Goal: Task Accomplishment & Management: Use online tool/utility

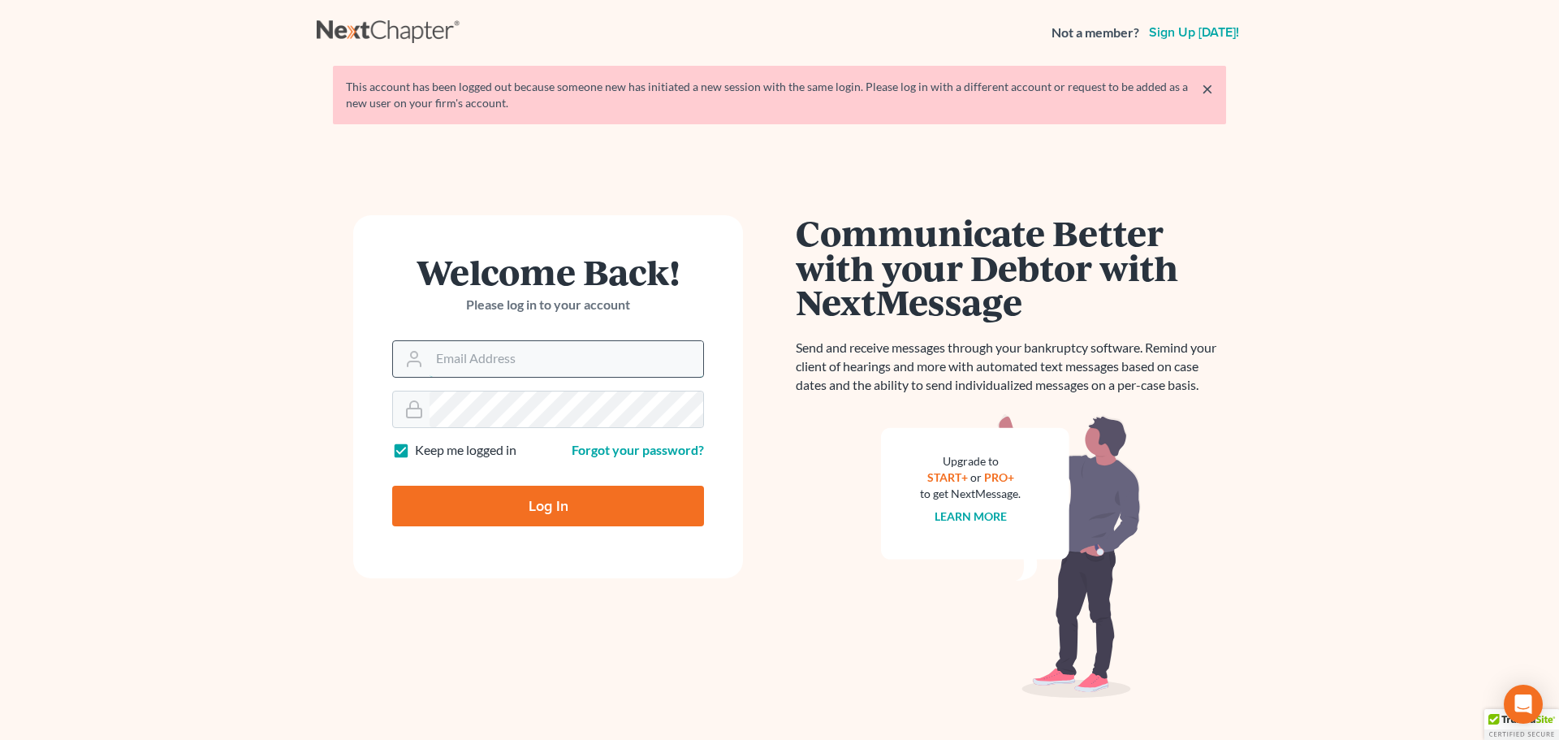
click at [483, 358] on input "Email Address" at bounding box center [567, 359] width 274 height 36
type input "[EMAIL_ADDRESS][DOMAIN_NAME]"
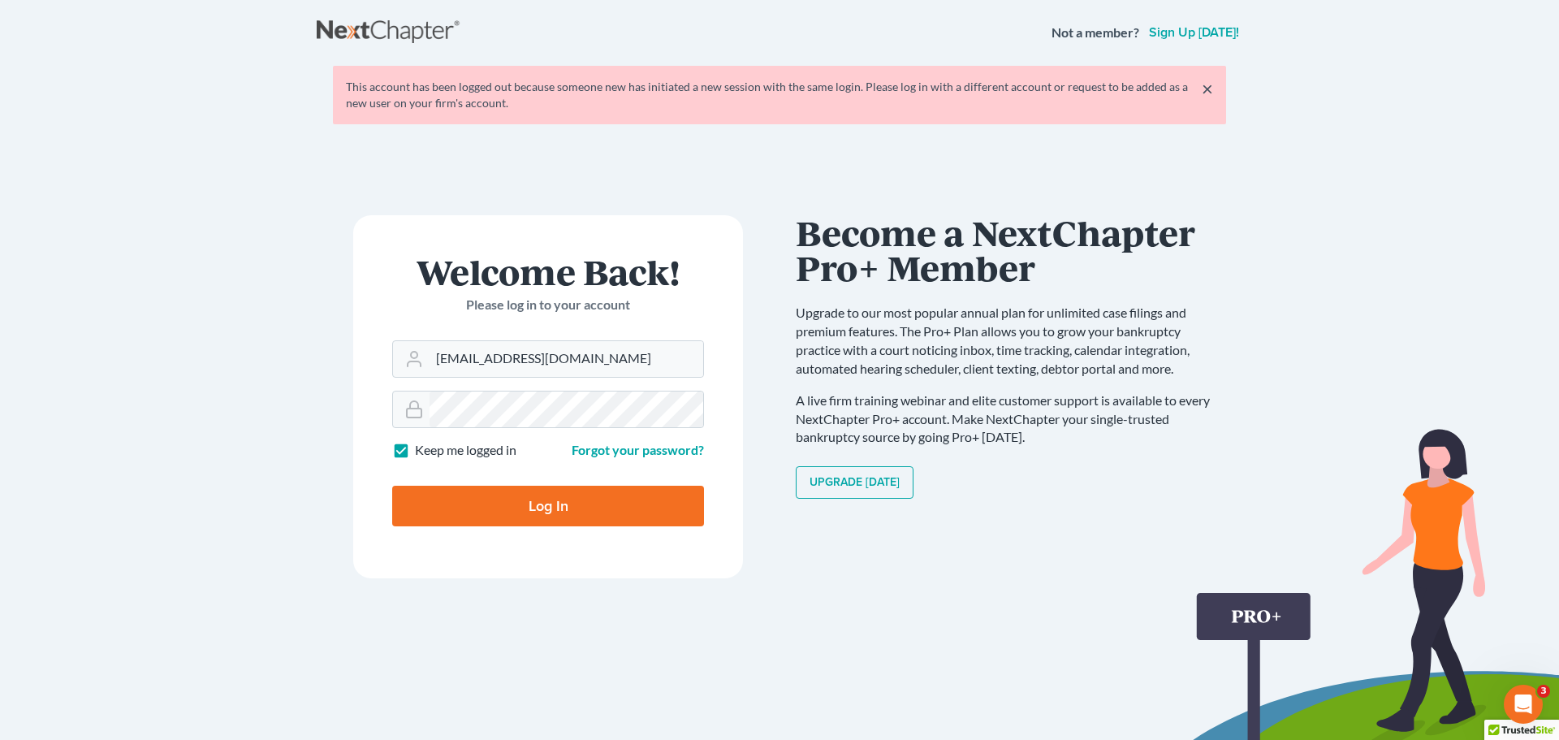
click at [763, 566] on div "Welcome Back! Please log in to your account Email Address deleonlaw1@gmail.com …" at bounding box center [548, 455] width 463 height 480
click at [582, 508] on input "Log In" at bounding box center [548, 506] width 312 height 41
type input "Thinking..."
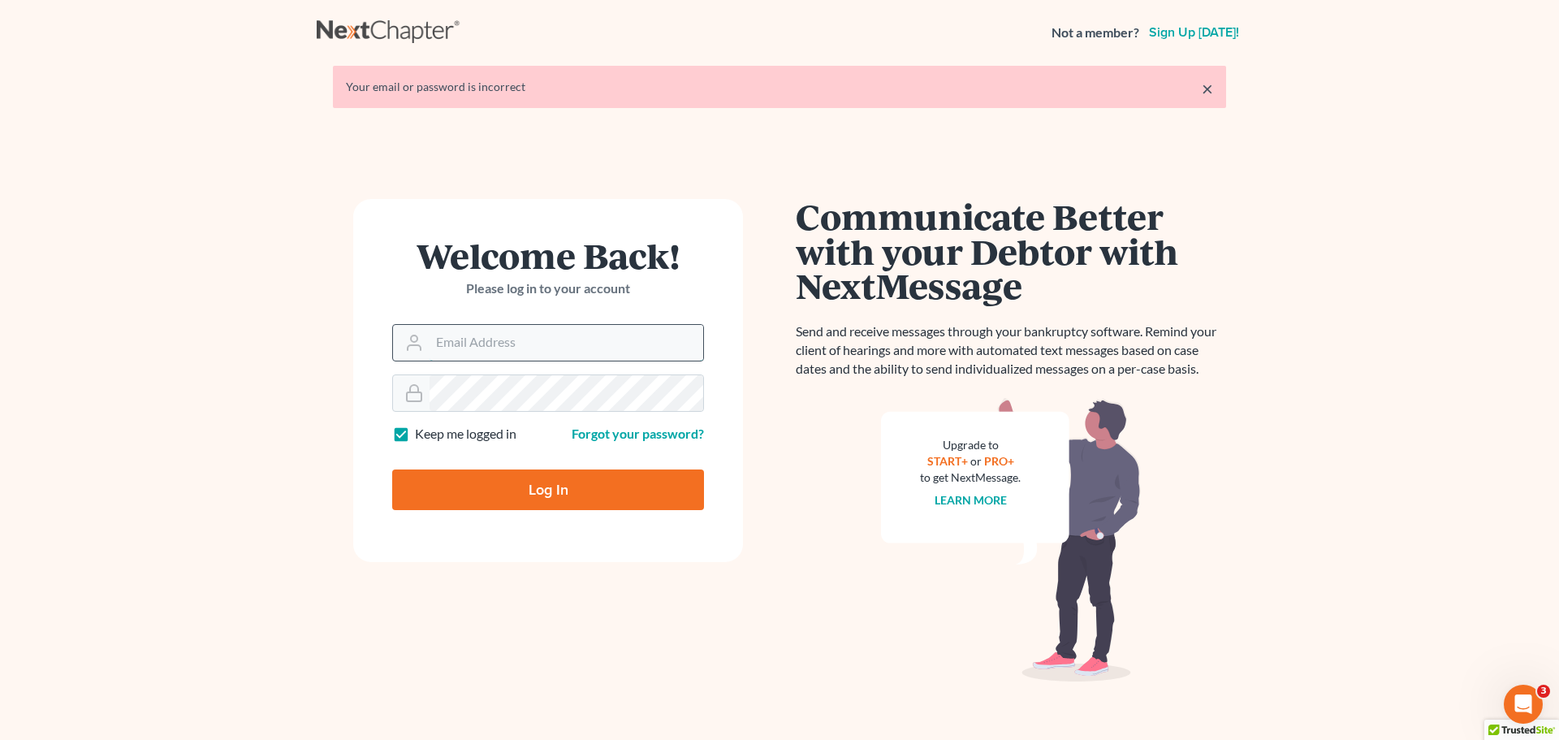
click at [469, 351] on input "Email Address" at bounding box center [567, 343] width 274 height 36
type input "[EMAIL_ADDRESS][DOMAIN_NAME]"
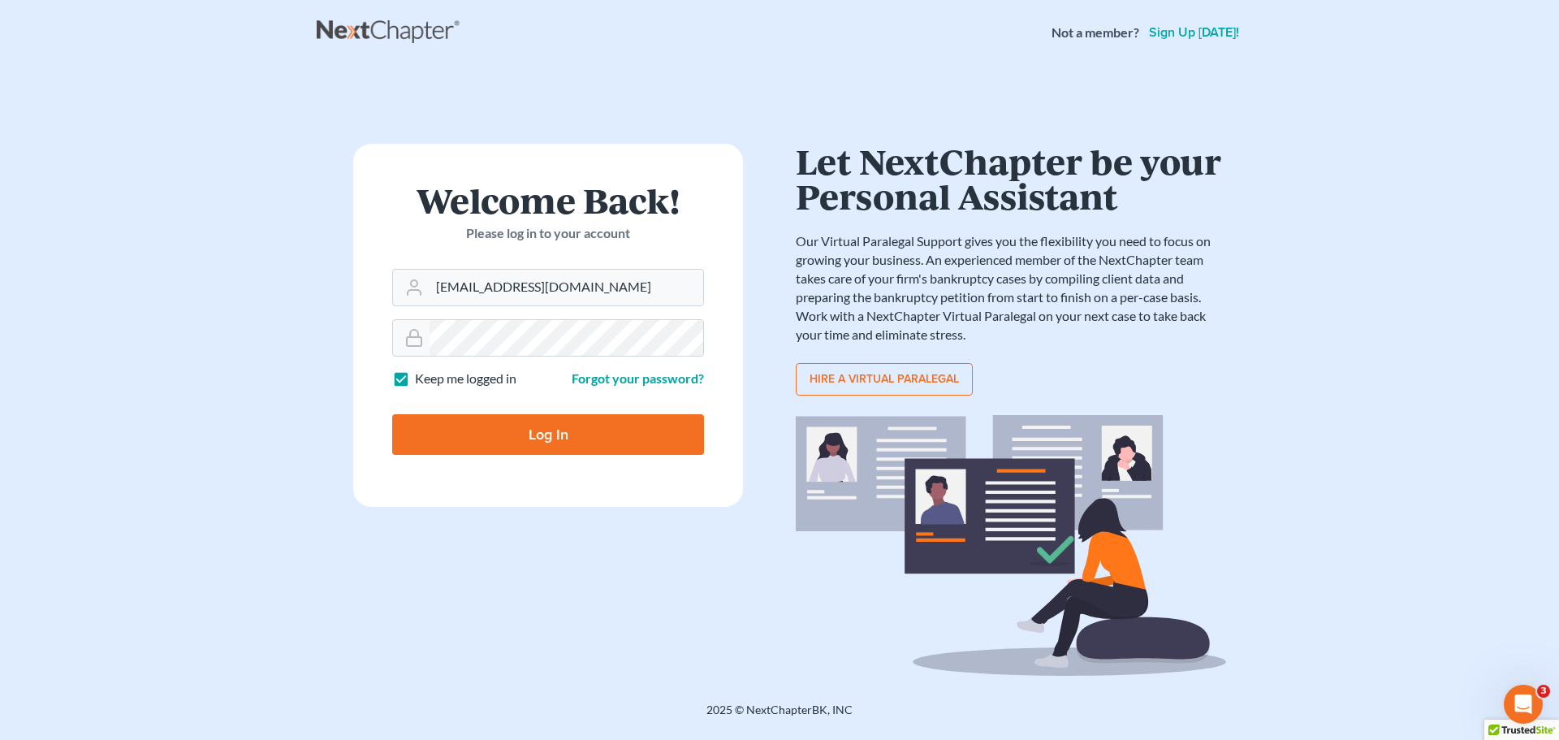
click at [474, 440] on input "Log In" at bounding box center [548, 434] width 312 height 41
type input "Thinking..."
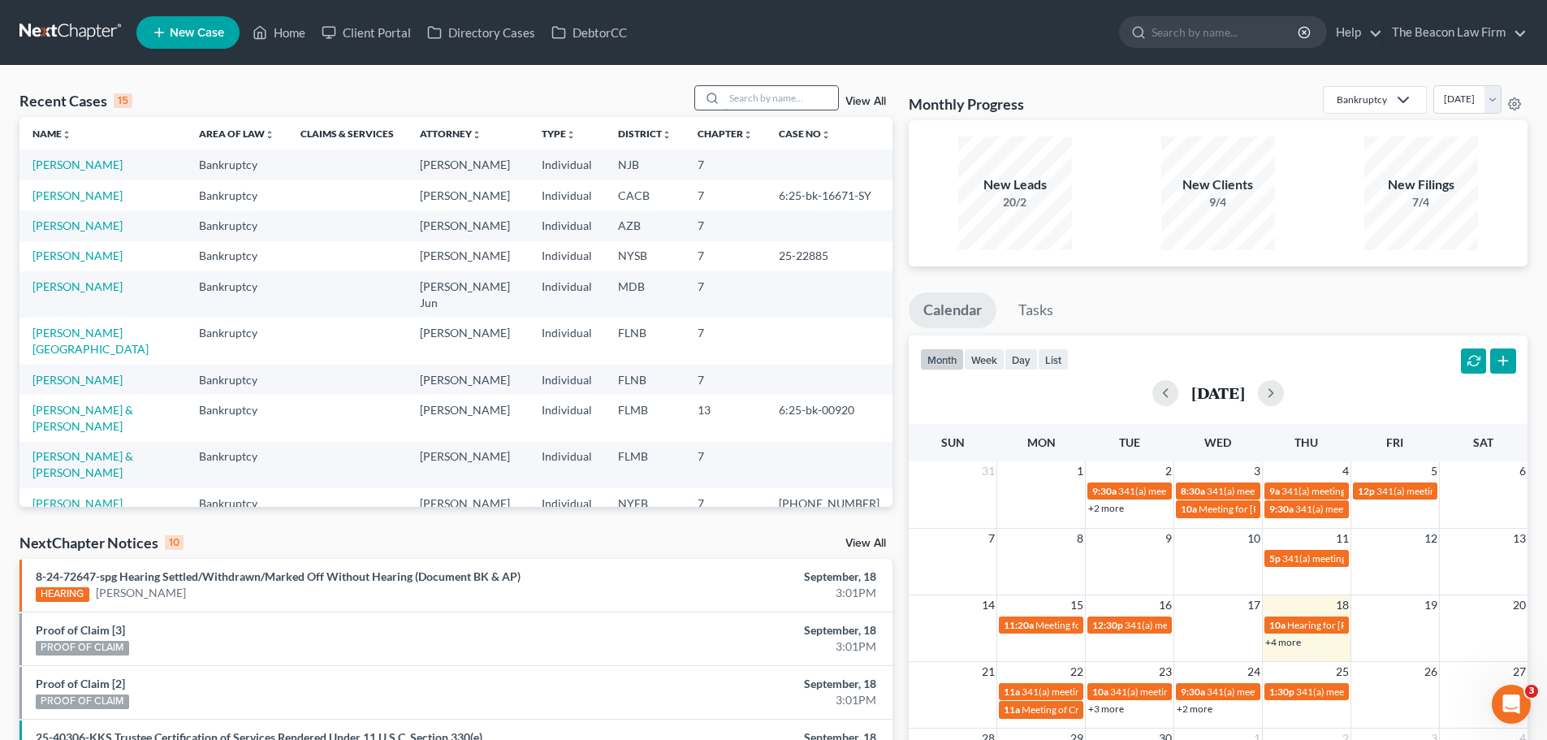
click at [782, 94] on input "search" at bounding box center [781, 98] width 114 height 24
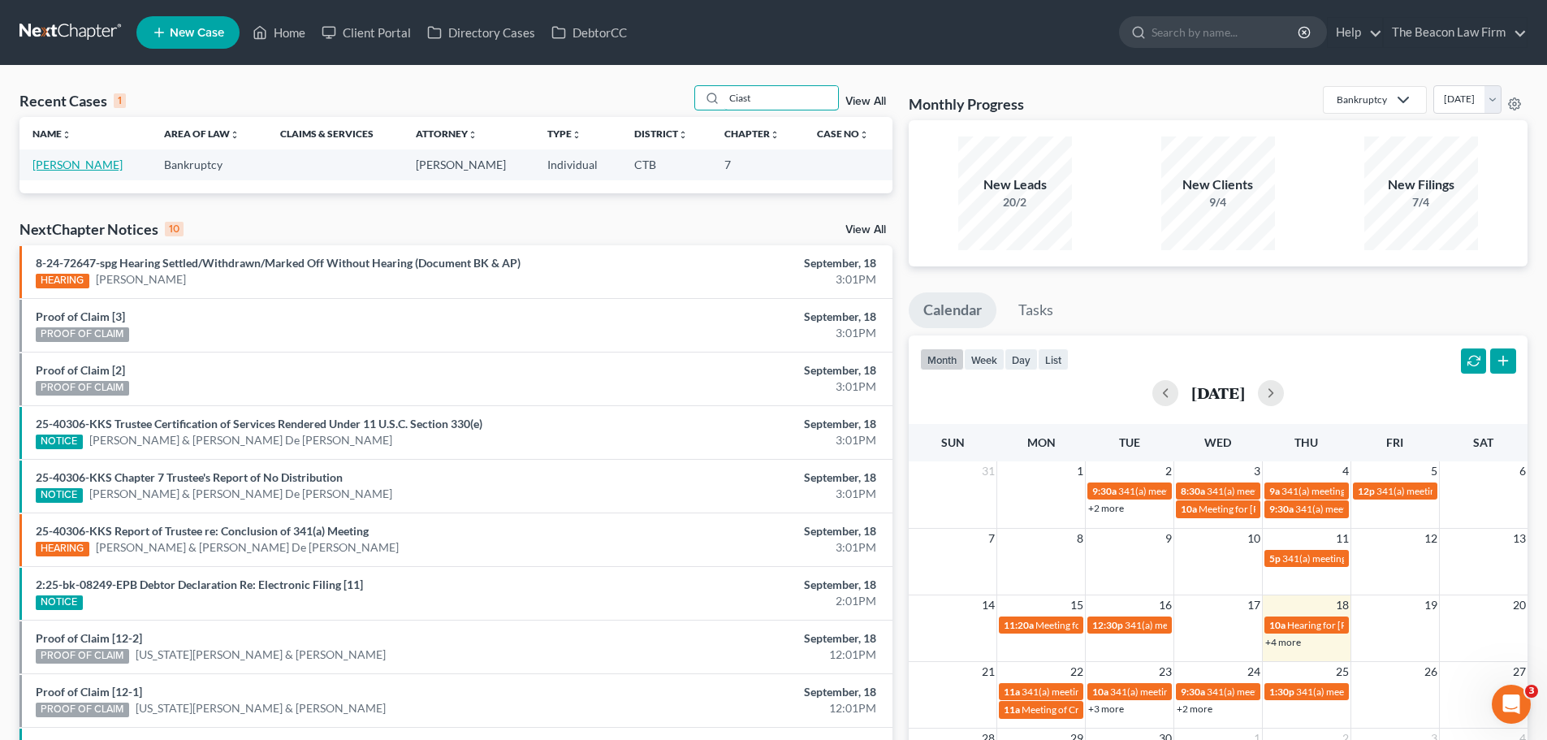
type input "Ciast"
click at [106, 164] on link "[PERSON_NAME]" at bounding box center [77, 165] width 90 height 14
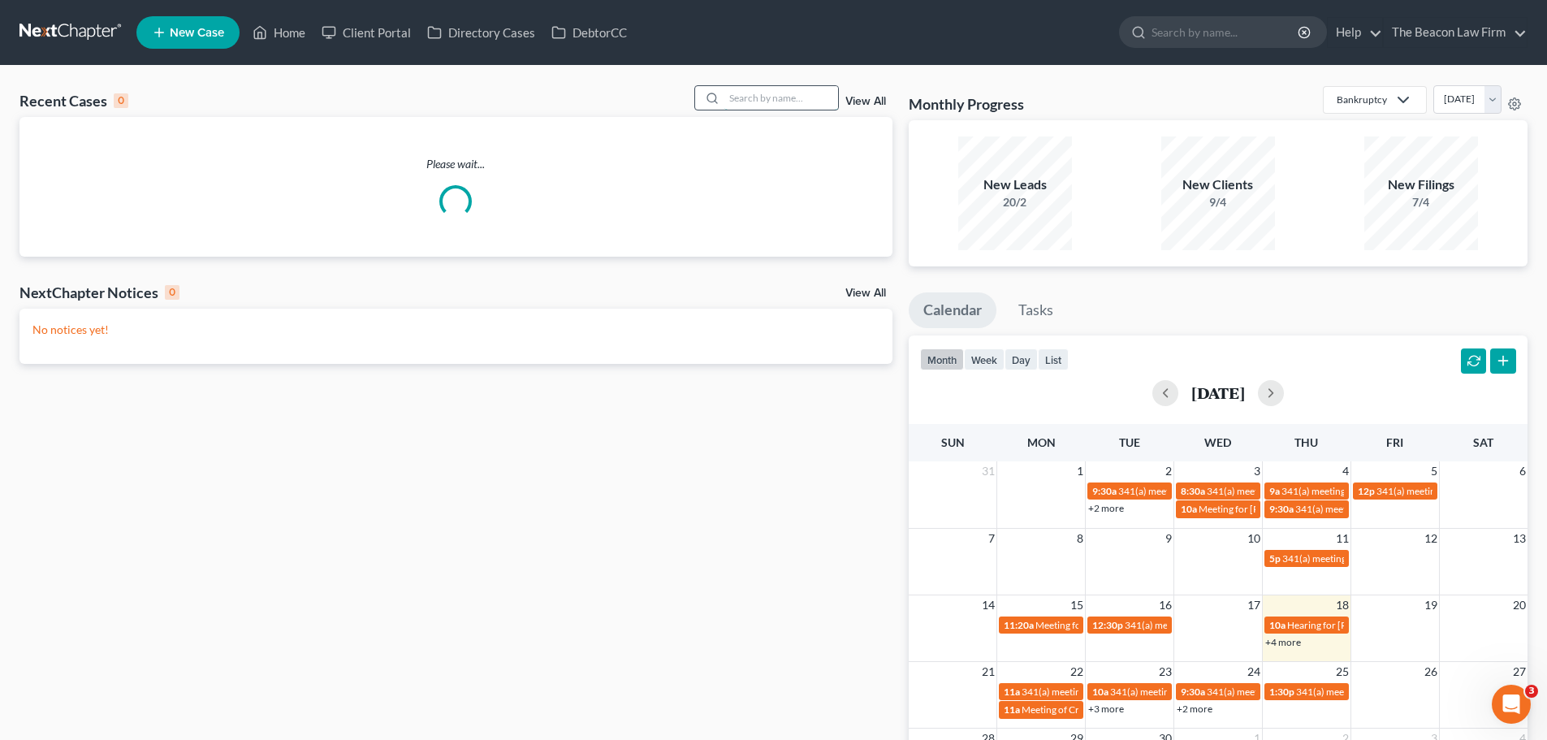
click at [729, 95] on input "search" at bounding box center [781, 98] width 114 height 24
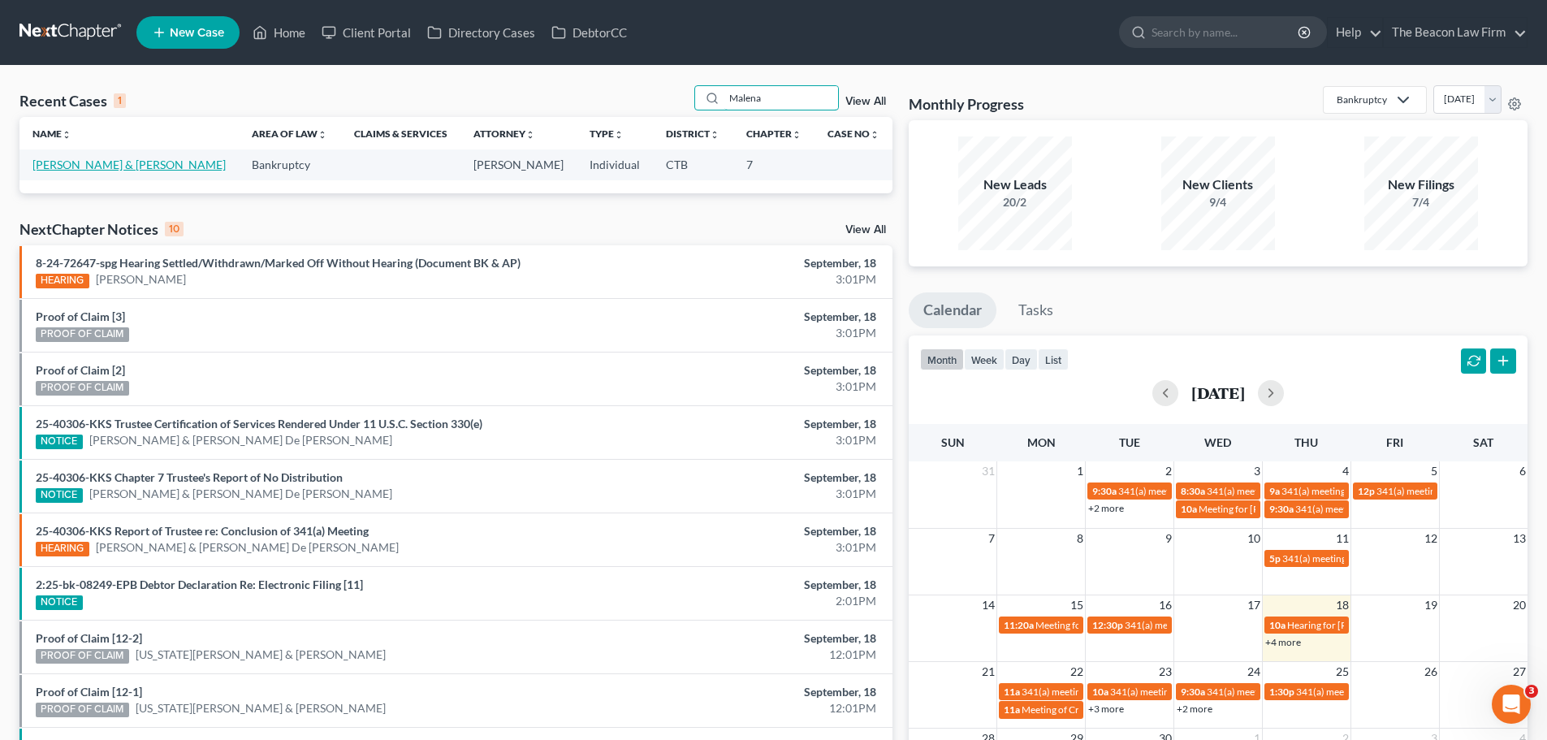
type input "Malena"
click at [150, 166] on link "[PERSON_NAME] & [PERSON_NAME]" at bounding box center [128, 165] width 193 height 14
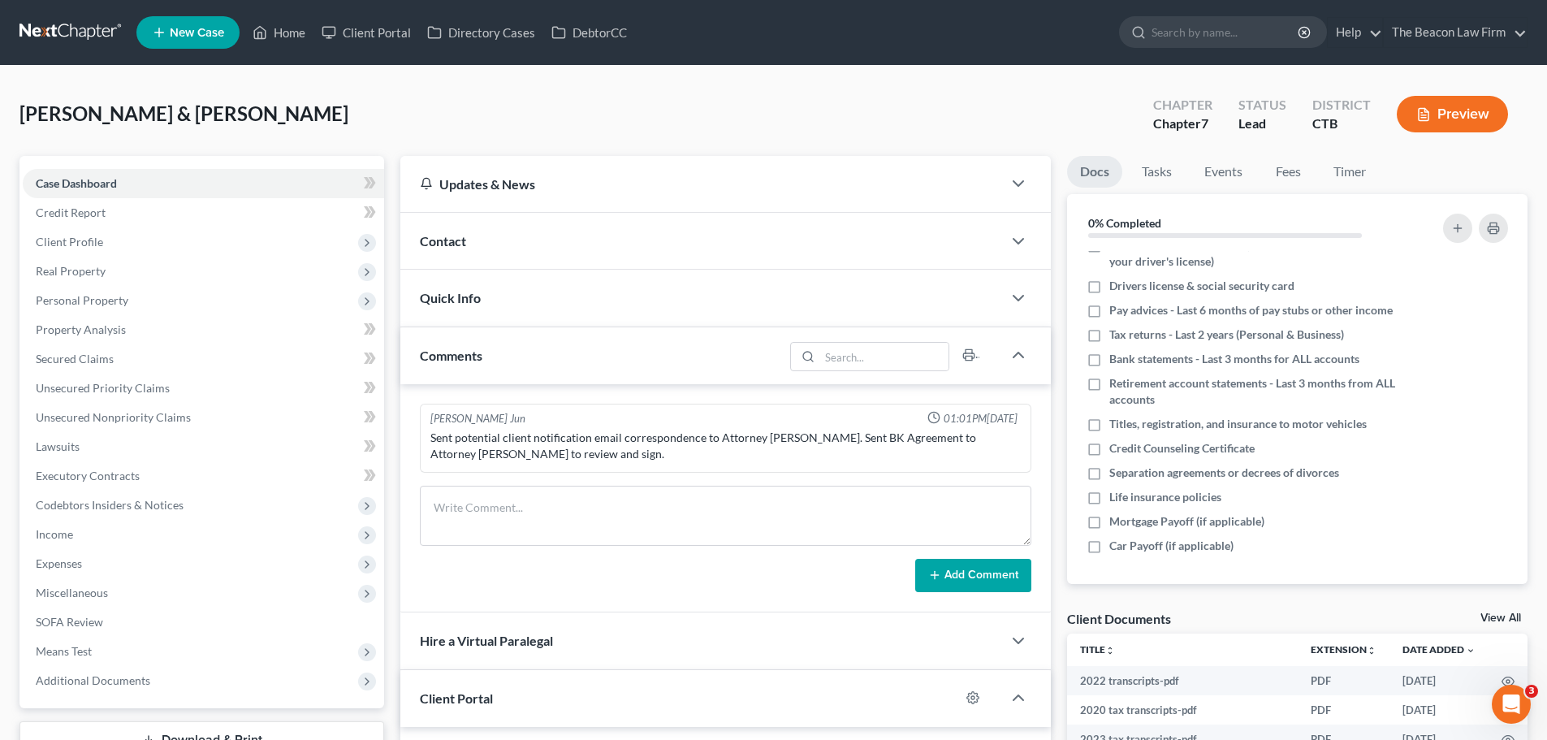
click at [1008, 297] on div at bounding box center [1026, 298] width 49 height 32
click at [1020, 297] on icon "button" at bounding box center [1018, 297] width 19 height 19
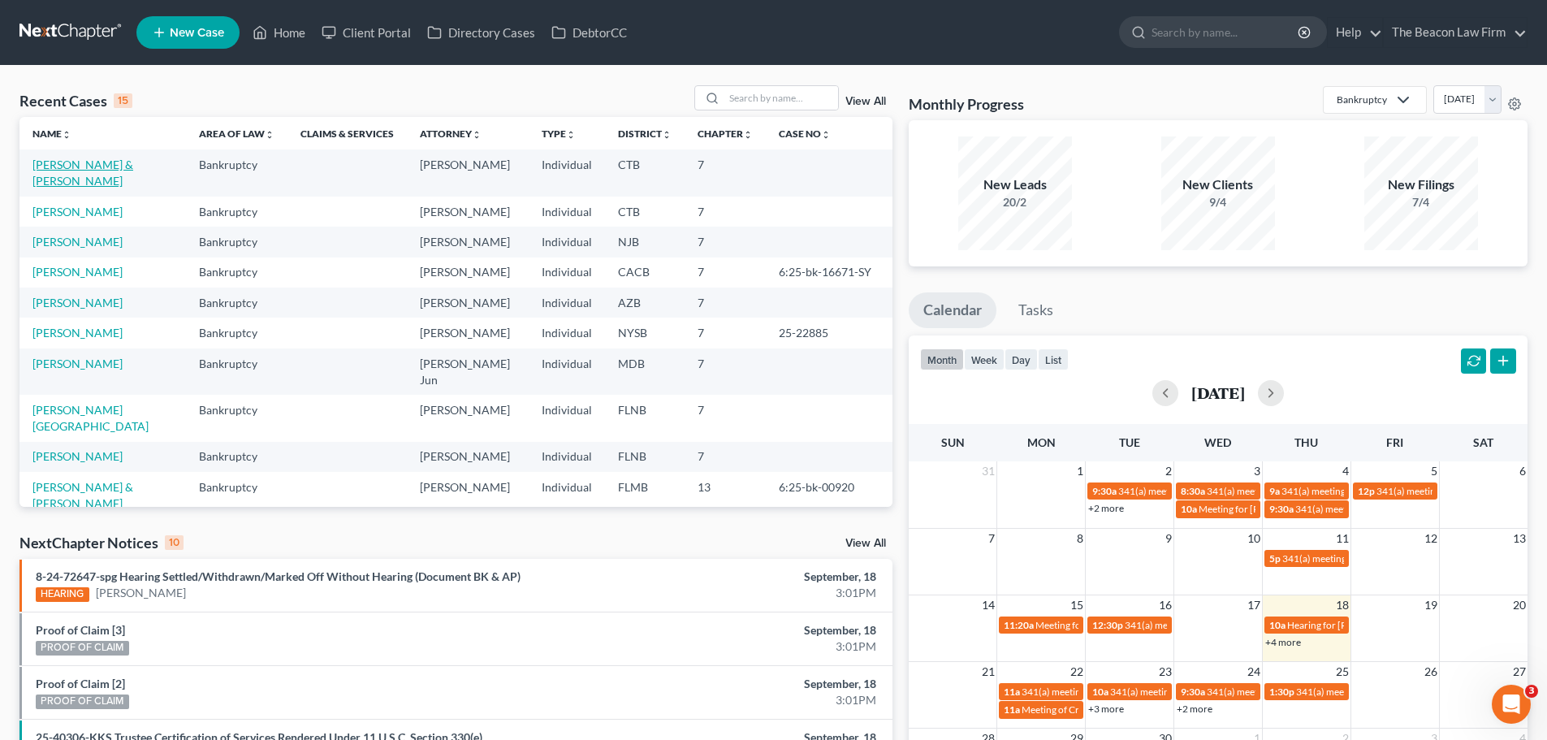
click at [133, 166] on link "[PERSON_NAME] & [PERSON_NAME]" at bounding box center [82, 173] width 101 height 30
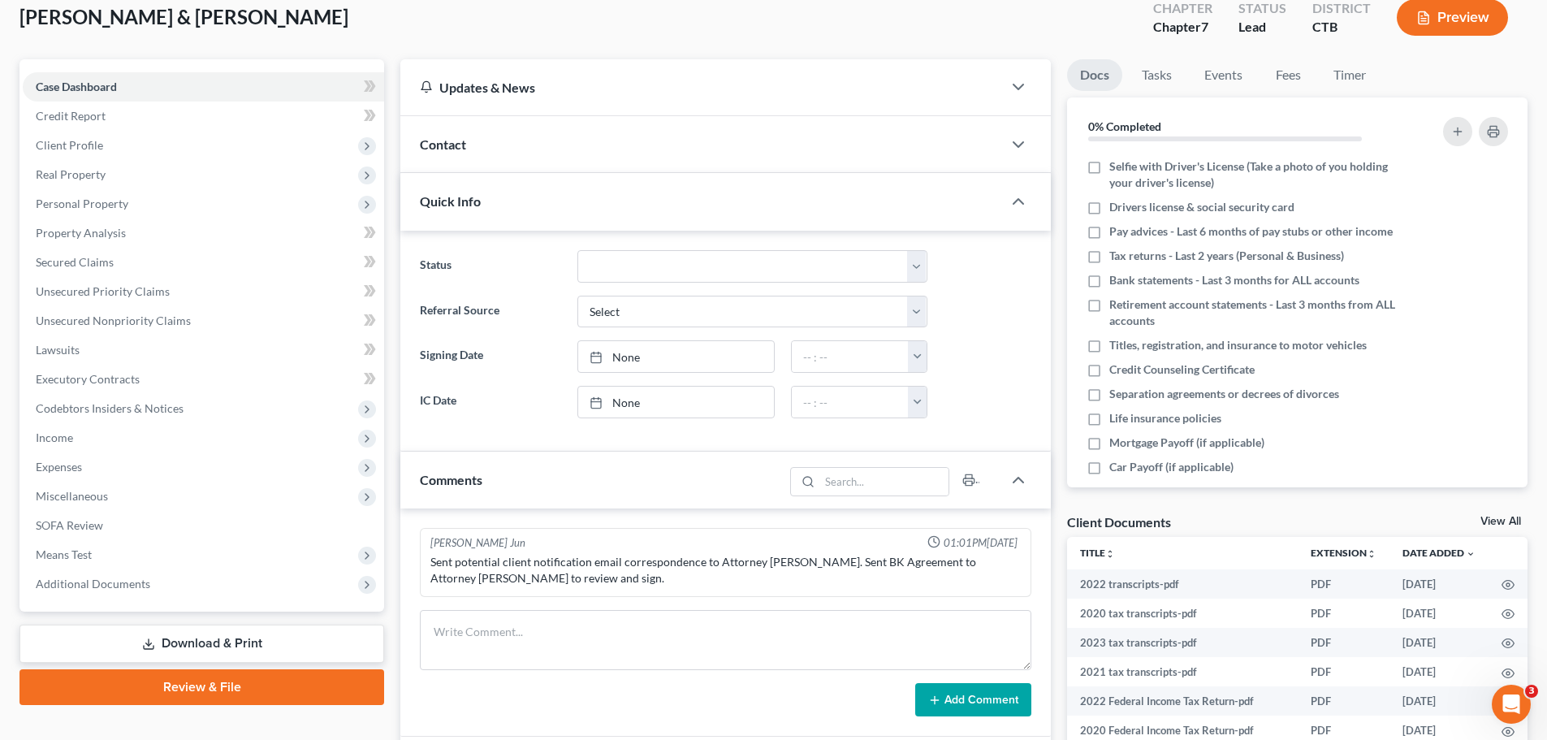
scroll to position [94, 0]
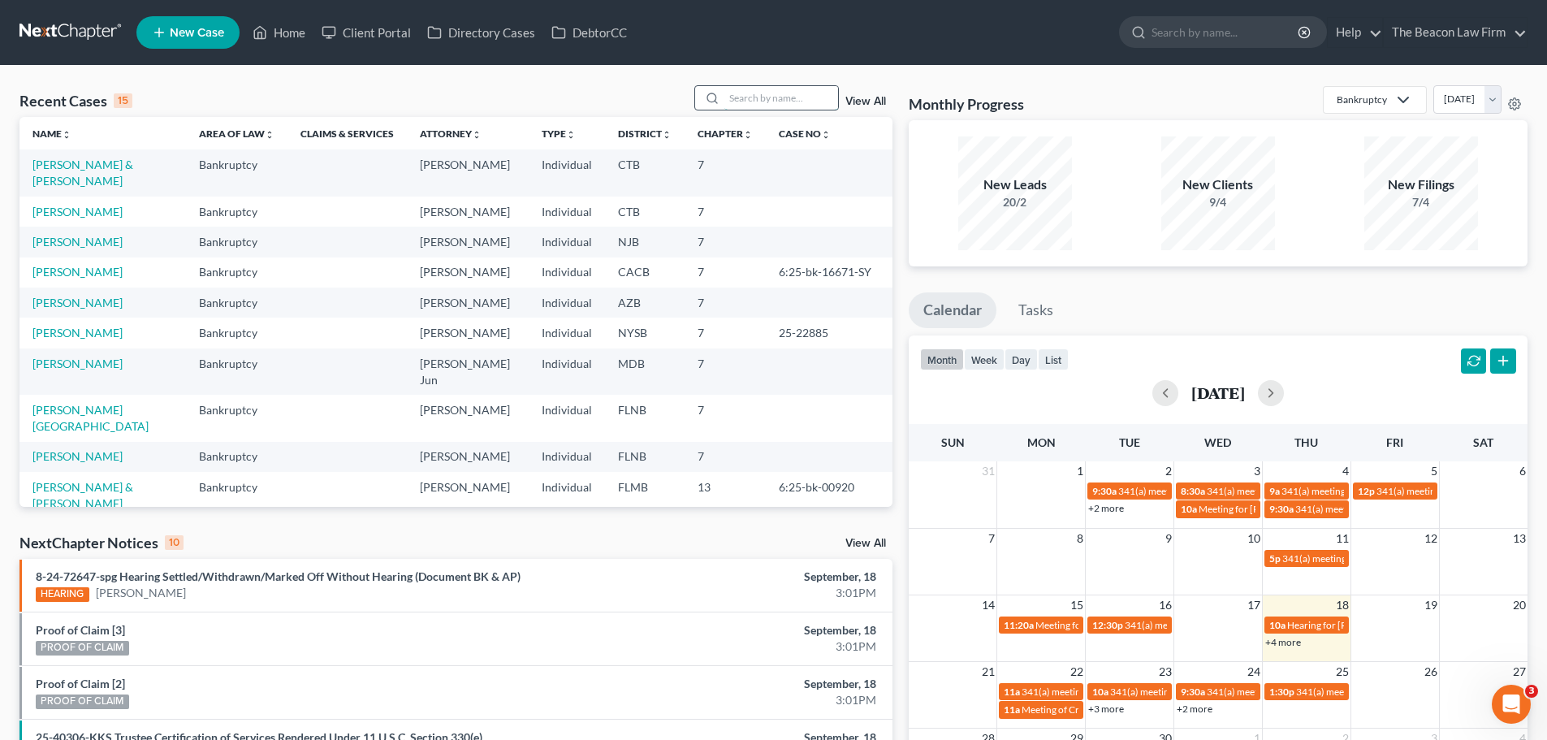
click at [751, 94] on input "search" at bounding box center [781, 98] width 114 height 24
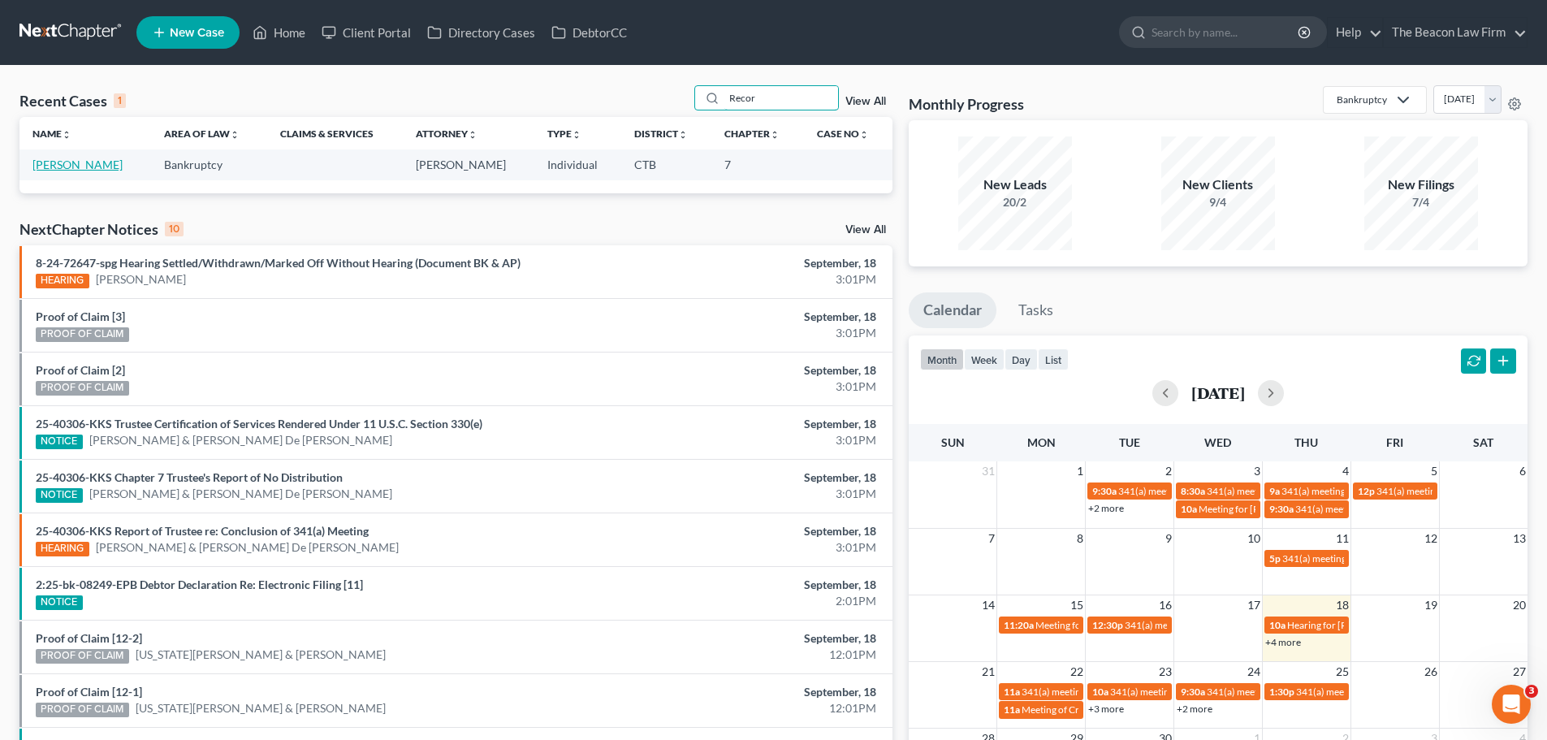
type input "Recor"
click at [91, 166] on link "[PERSON_NAME]" at bounding box center [77, 165] width 90 height 14
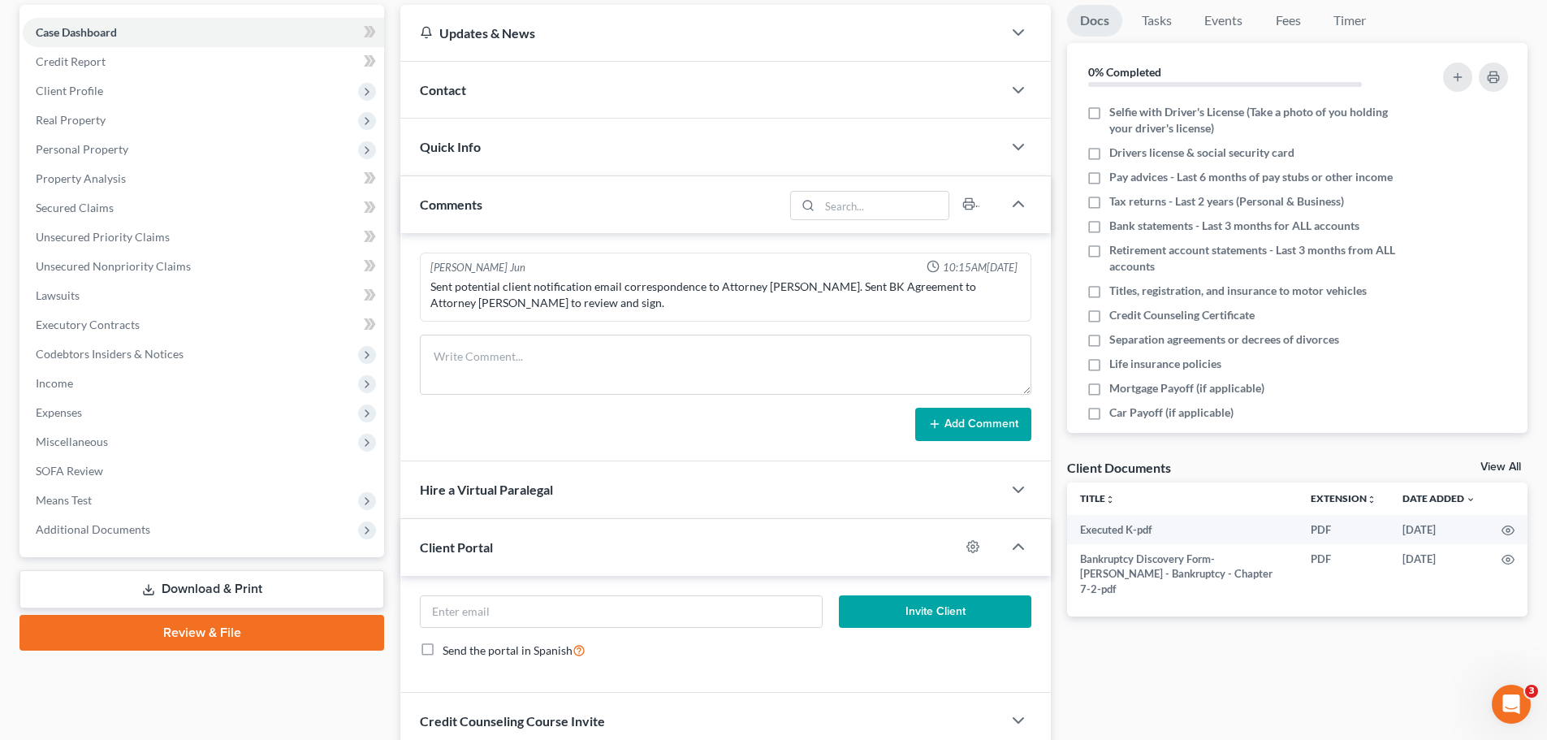
scroll to position [162, 0]
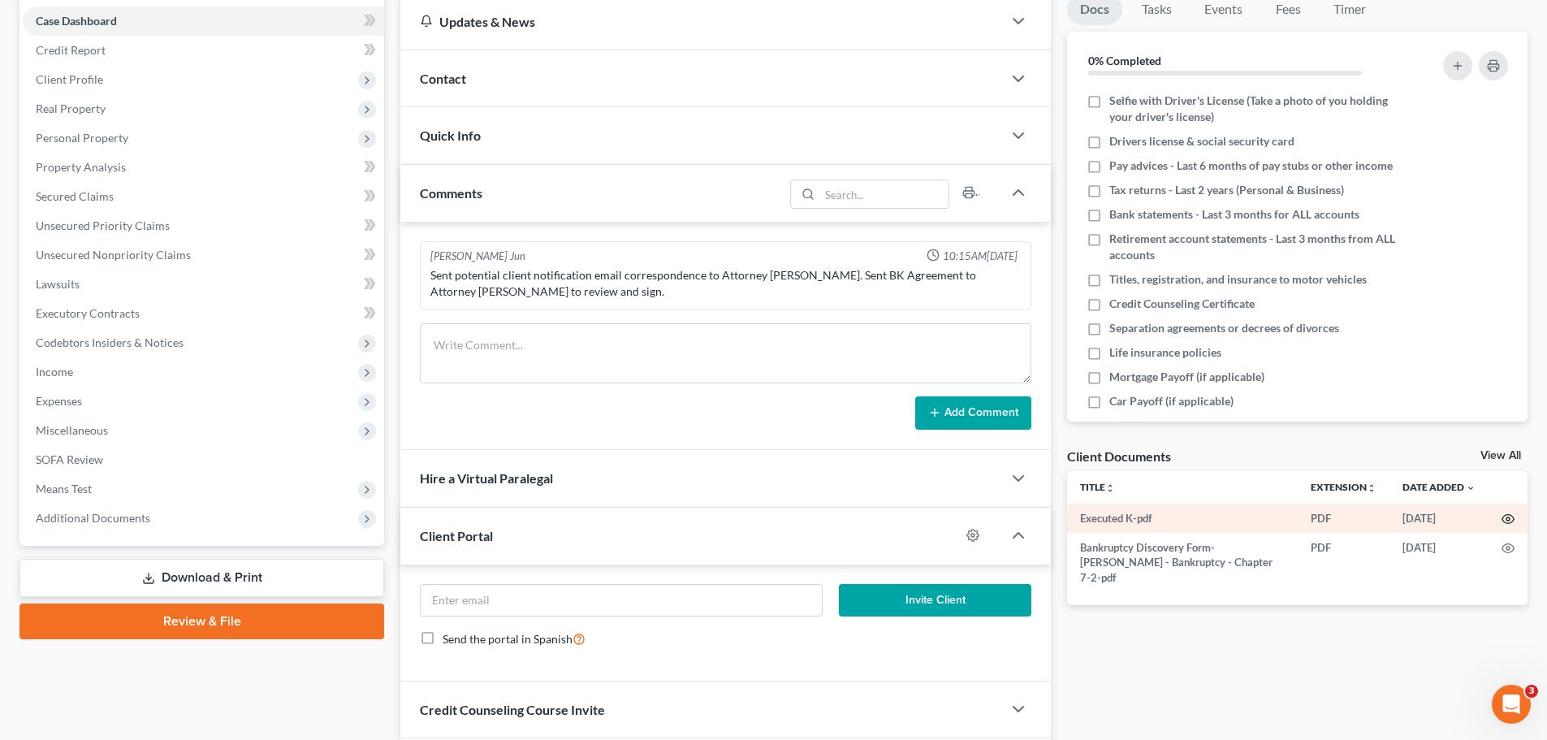
click at [1511, 520] on icon "button" at bounding box center [1508, 519] width 13 height 13
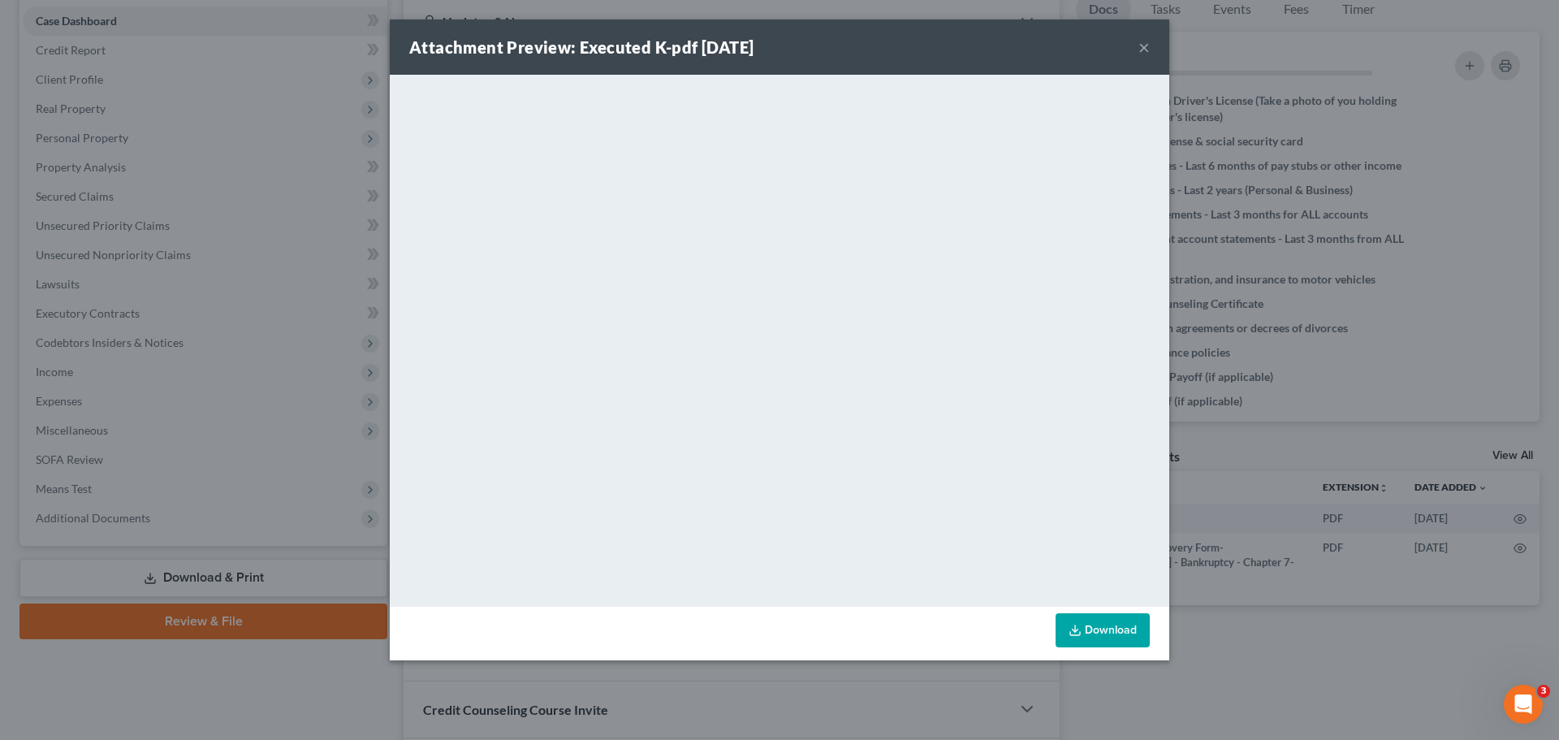
click at [1144, 50] on button "×" at bounding box center [1144, 46] width 11 height 19
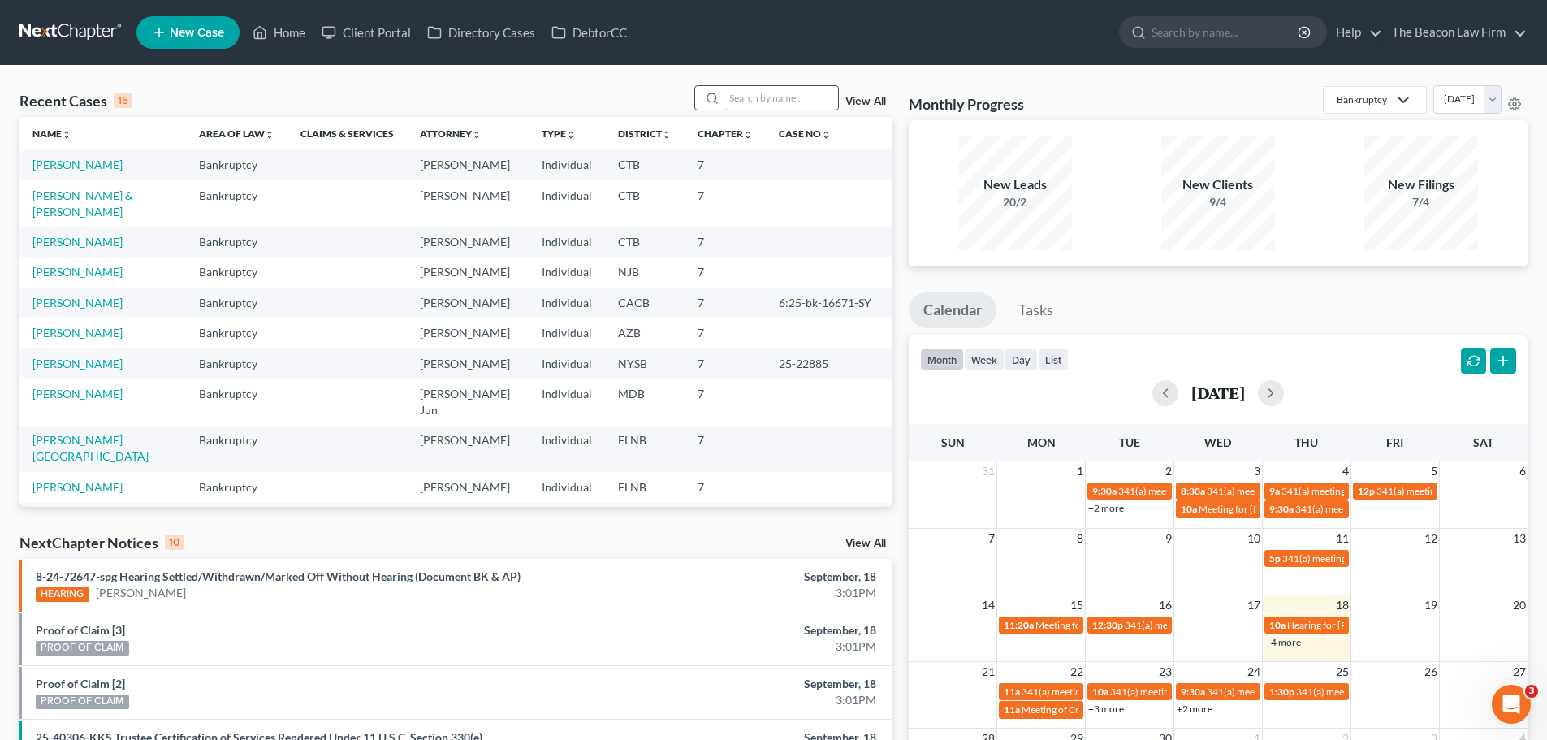
click at [741, 98] on input "search" at bounding box center [781, 98] width 114 height 24
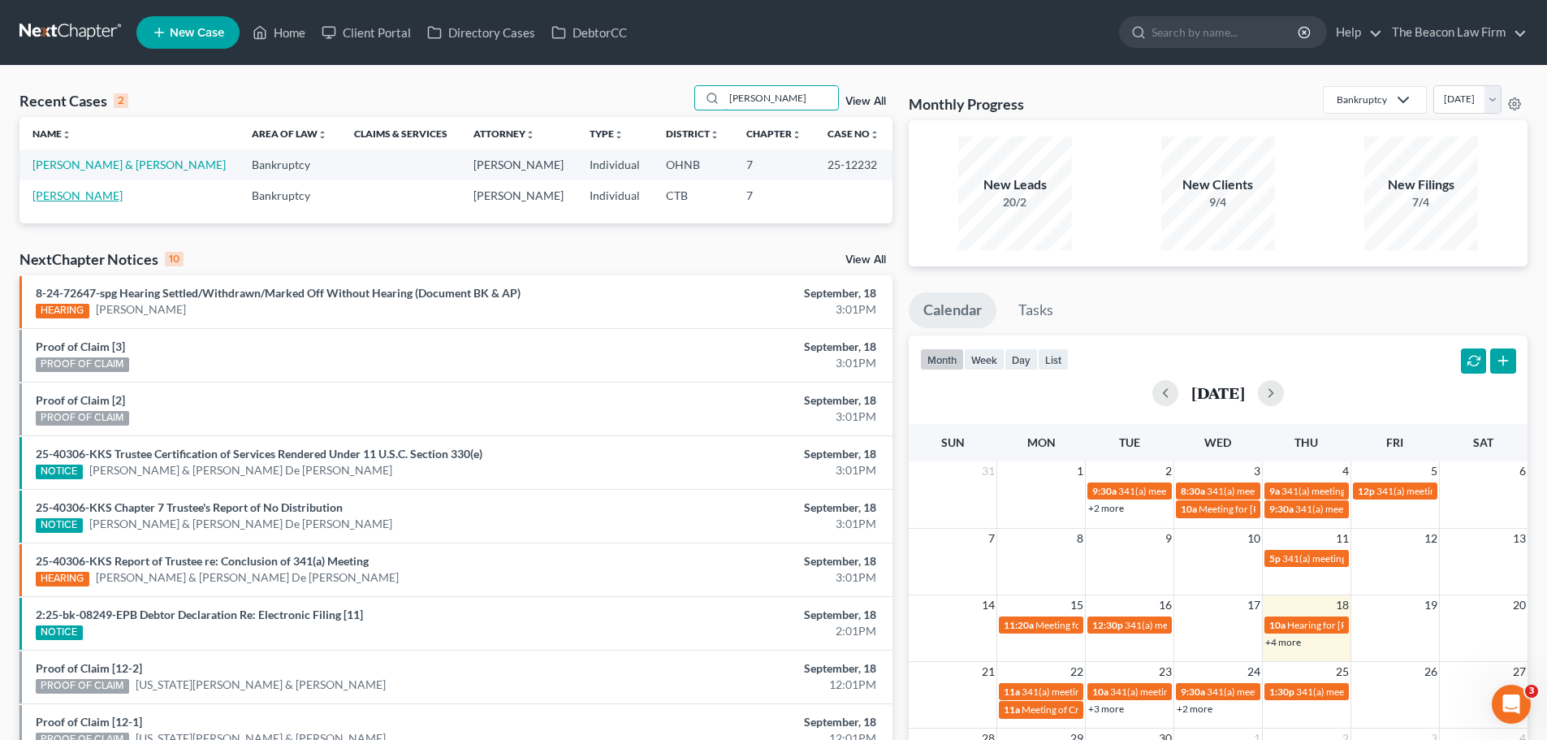
type input "[PERSON_NAME]"
click at [96, 197] on link "[PERSON_NAME]" at bounding box center [77, 195] width 90 height 14
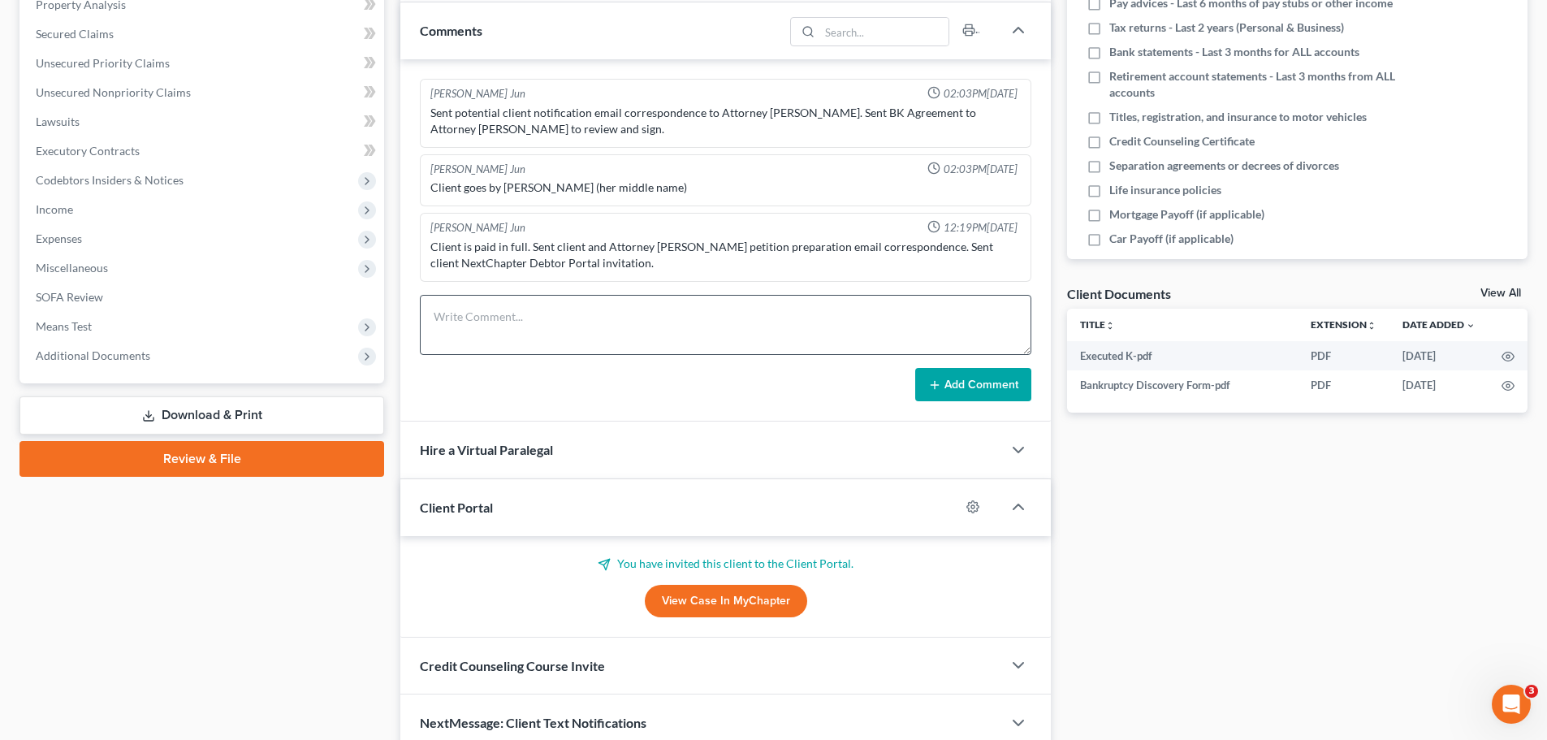
scroll to position [398, 0]
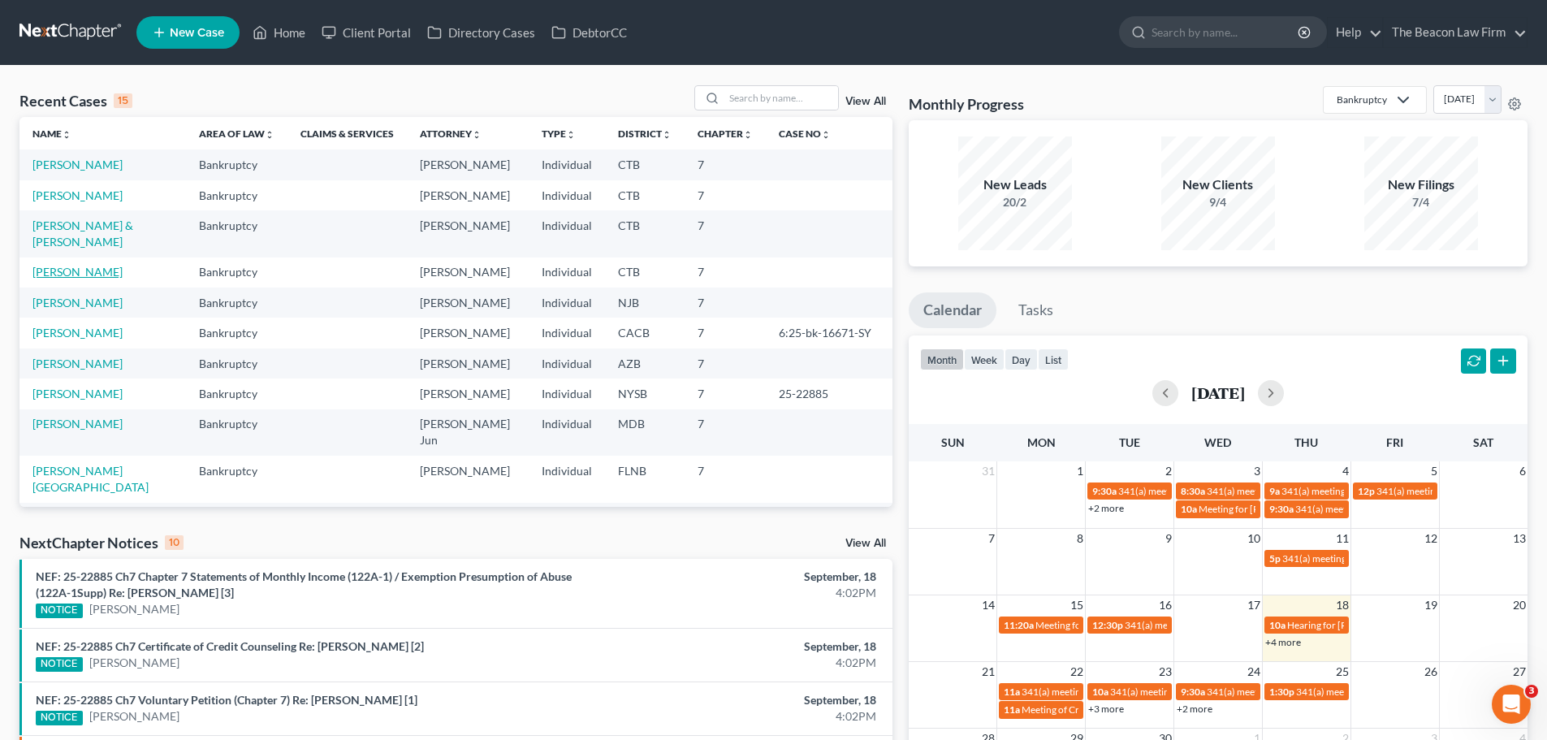
click at [107, 279] on link "[PERSON_NAME]" at bounding box center [77, 272] width 90 height 14
